Goal: Task Accomplishment & Management: Manage account settings

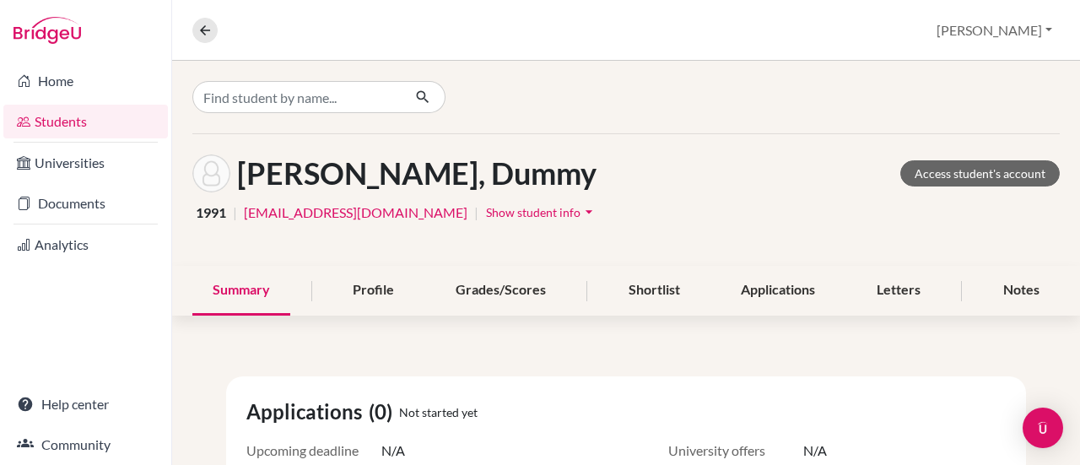
click at [486, 208] on span "Show student info" at bounding box center [533, 212] width 94 height 14
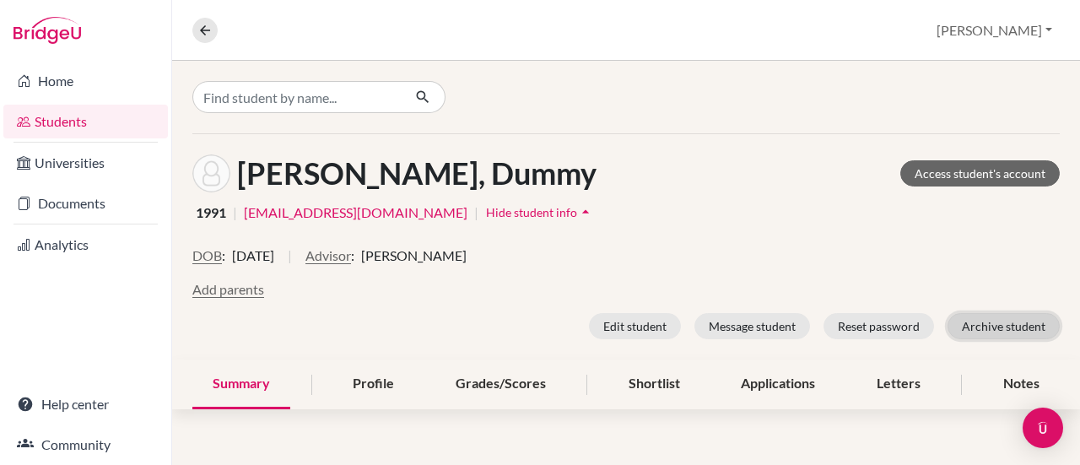
click at [979, 333] on button "Archive student" at bounding box center [1003, 326] width 112 height 26
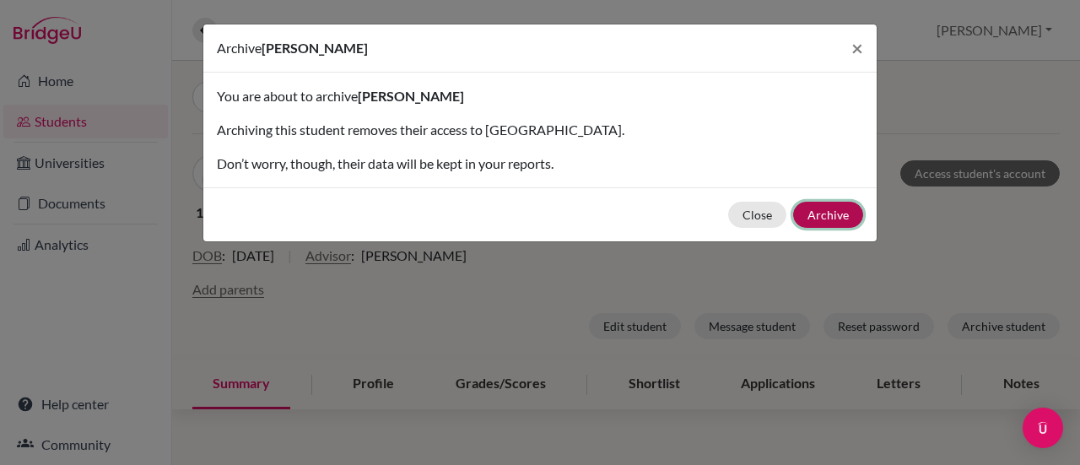
click at [839, 222] on button "Archive" at bounding box center [828, 215] width 70 height 26
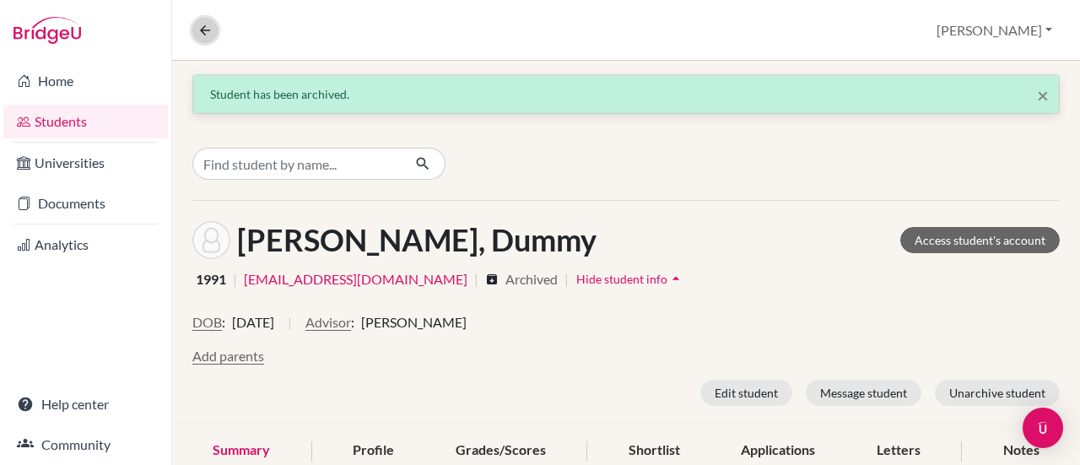
click at [197, 24] on icon at bounding box center [204, 30] width 15 height 15
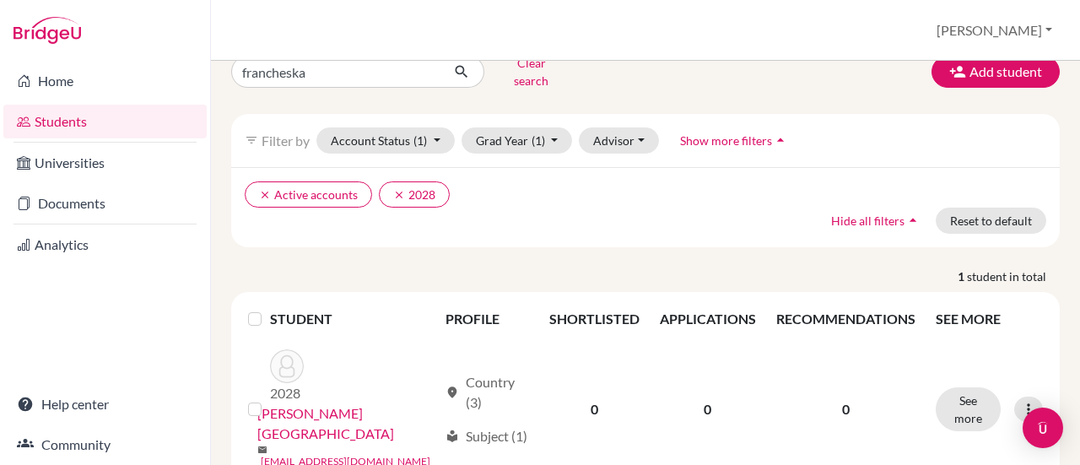
scroll to position [48, 0]
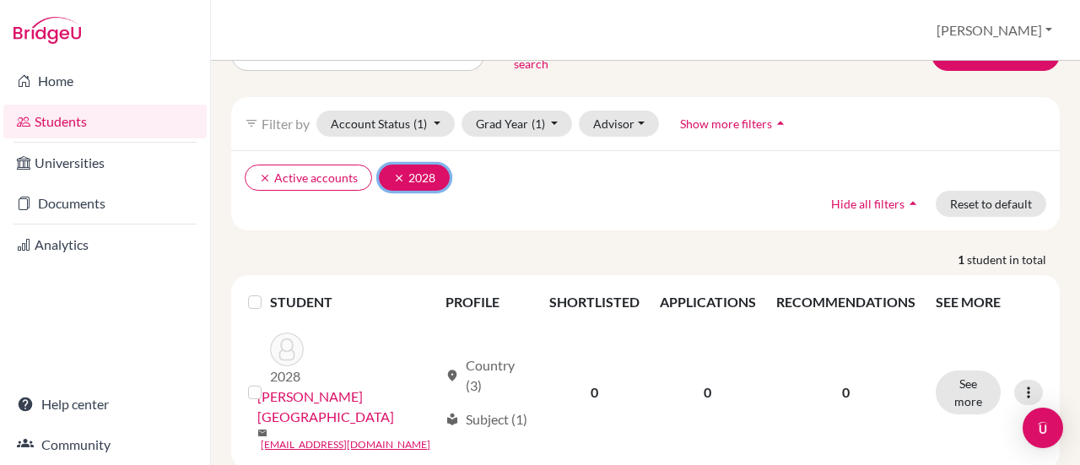
click at [400, 172] on icon "clear" at bounding box center [399, 178] width 12 height 12
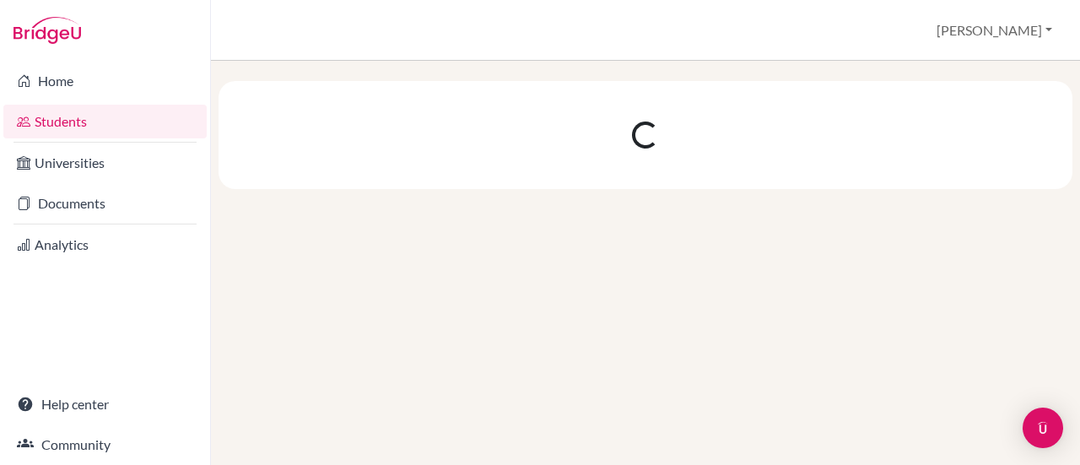
scroll to position [0, 0]
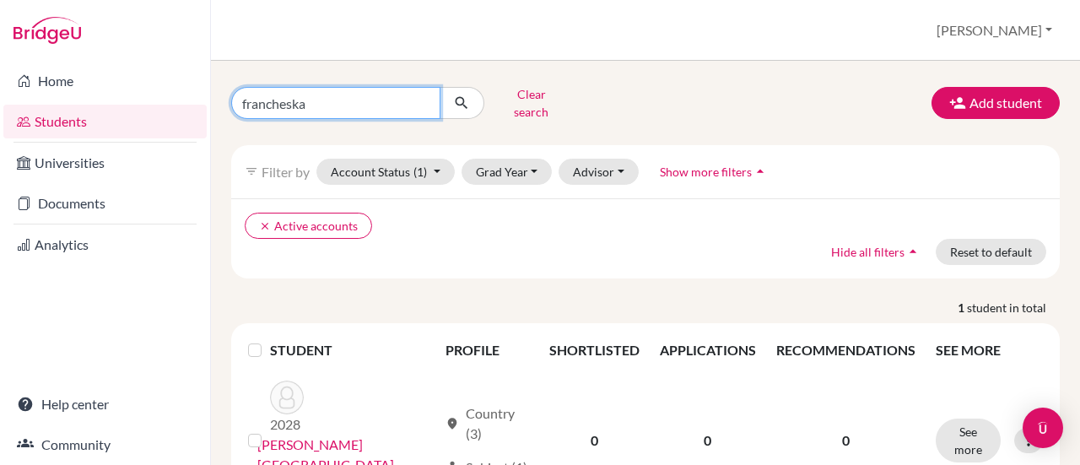
click at [422, 102] on input "francheska" at bounding box center [335, 103] width 209 height 32
click at [422, 92] on input "francheska" at bounding box center [335, 103] width 209 height 32
click at [58, 127] on link "Students" at bounding box center [104, 122] width 203 height 34
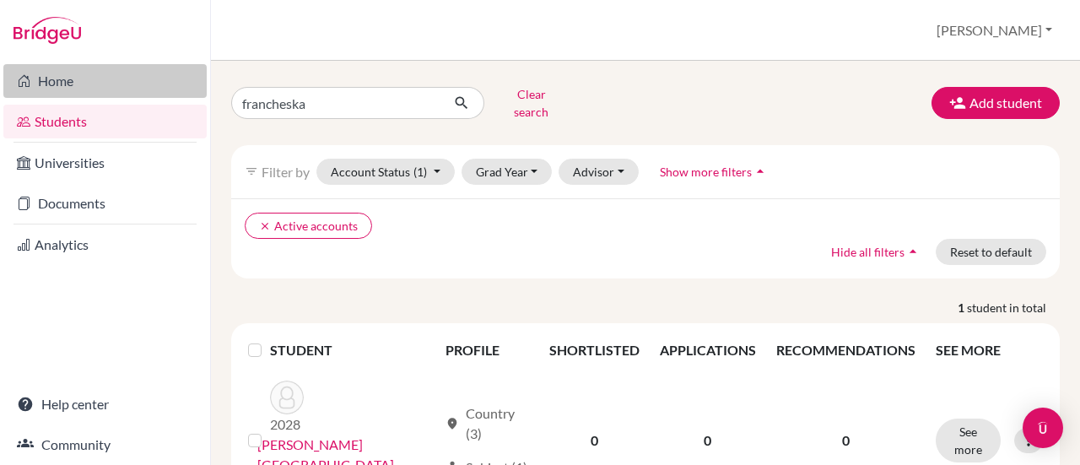
click at [75, 78] on link "Home" at bounding box center [104, 81] width 203 height 34
